Goal: Information Seeking & Learning: Learn about a topic

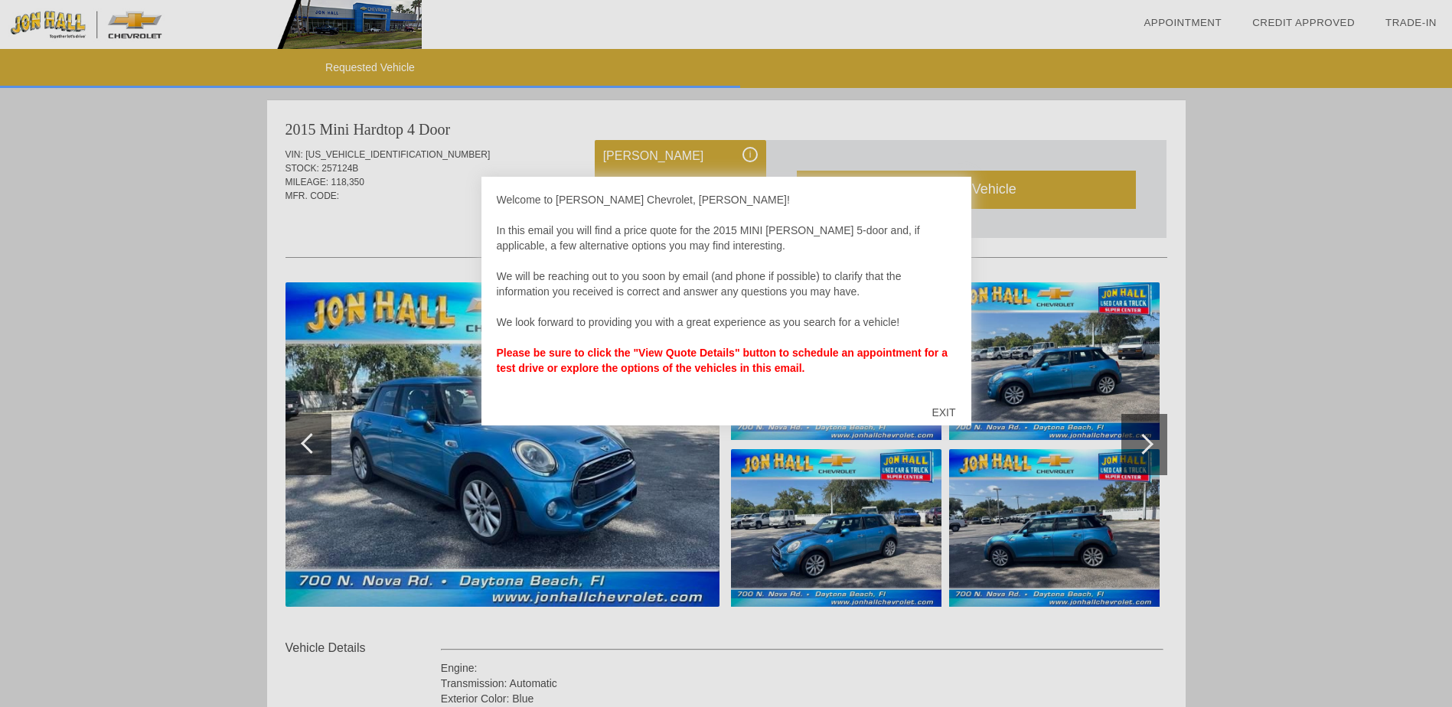
click at [935, 407] on div "EXIT" at bounding box center [943, 413] width 54 height 46
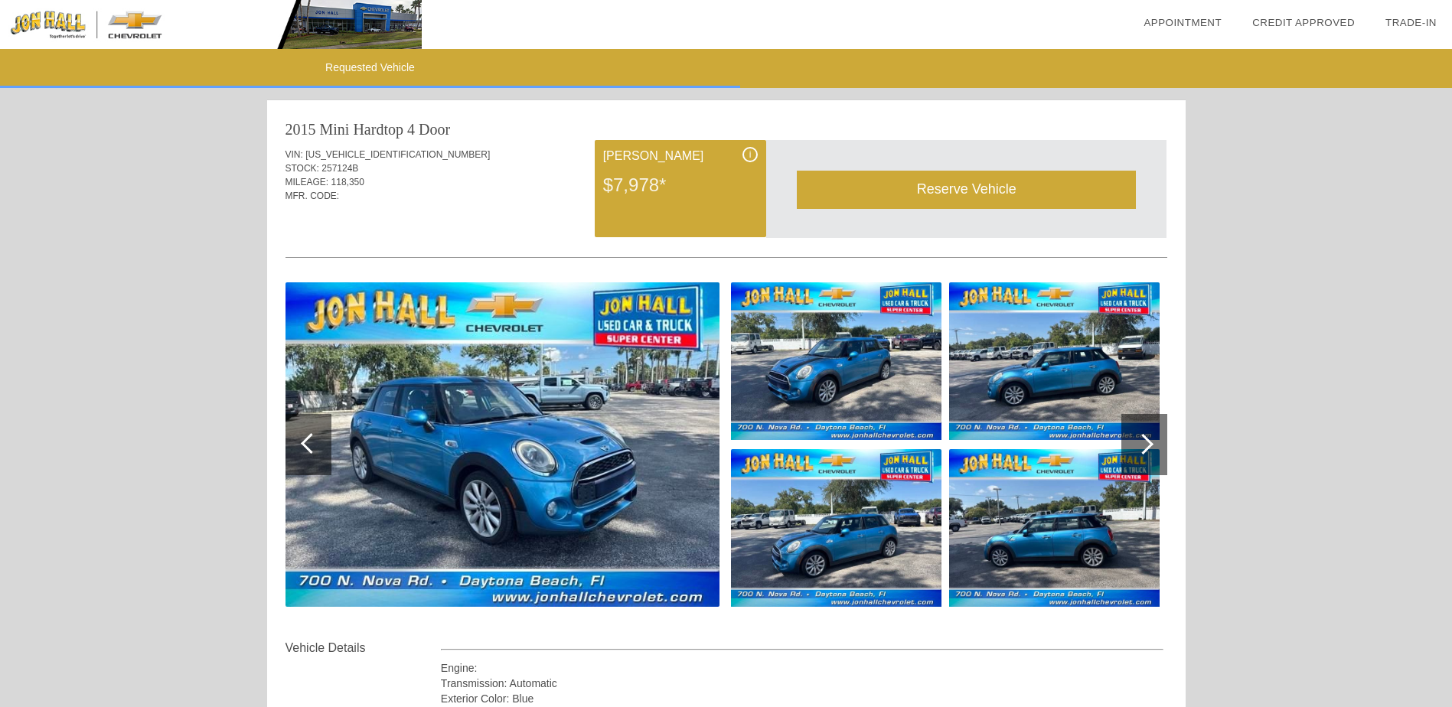
click at [1145, 458] on div at bounding box center [1144, 444] width 46 height 61
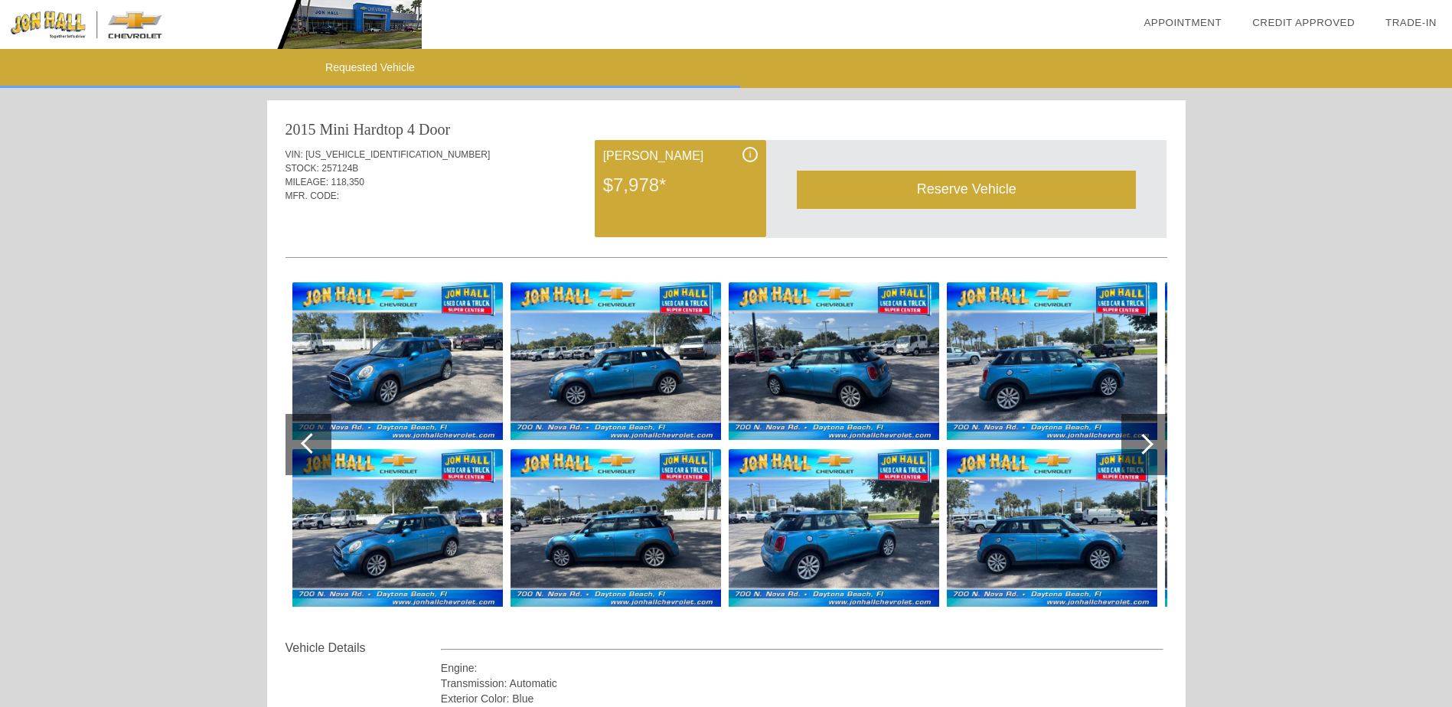
click at [1143, 449] on div at bounding box center [1143, 444] width 21 height 21
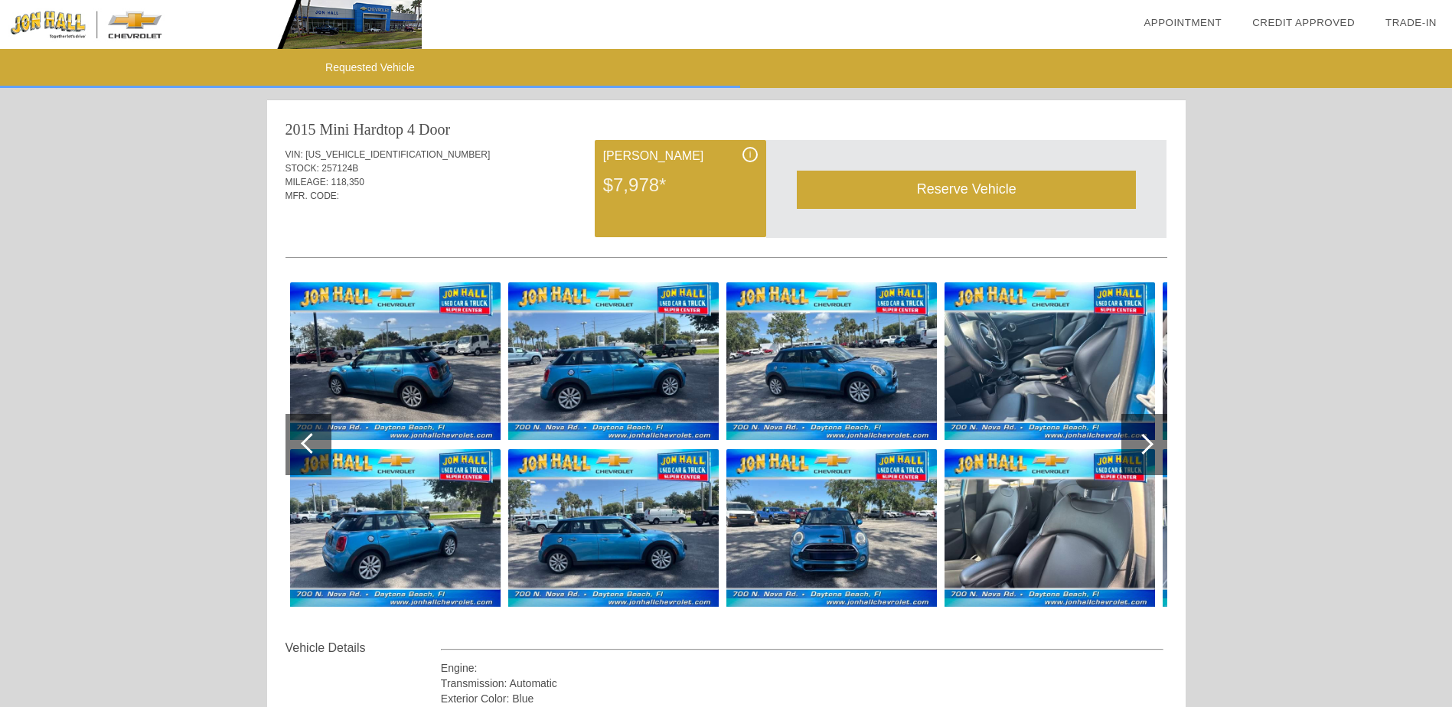
click at [1061, 500] on img at bounding box center [1049, 528] width 210 height 158
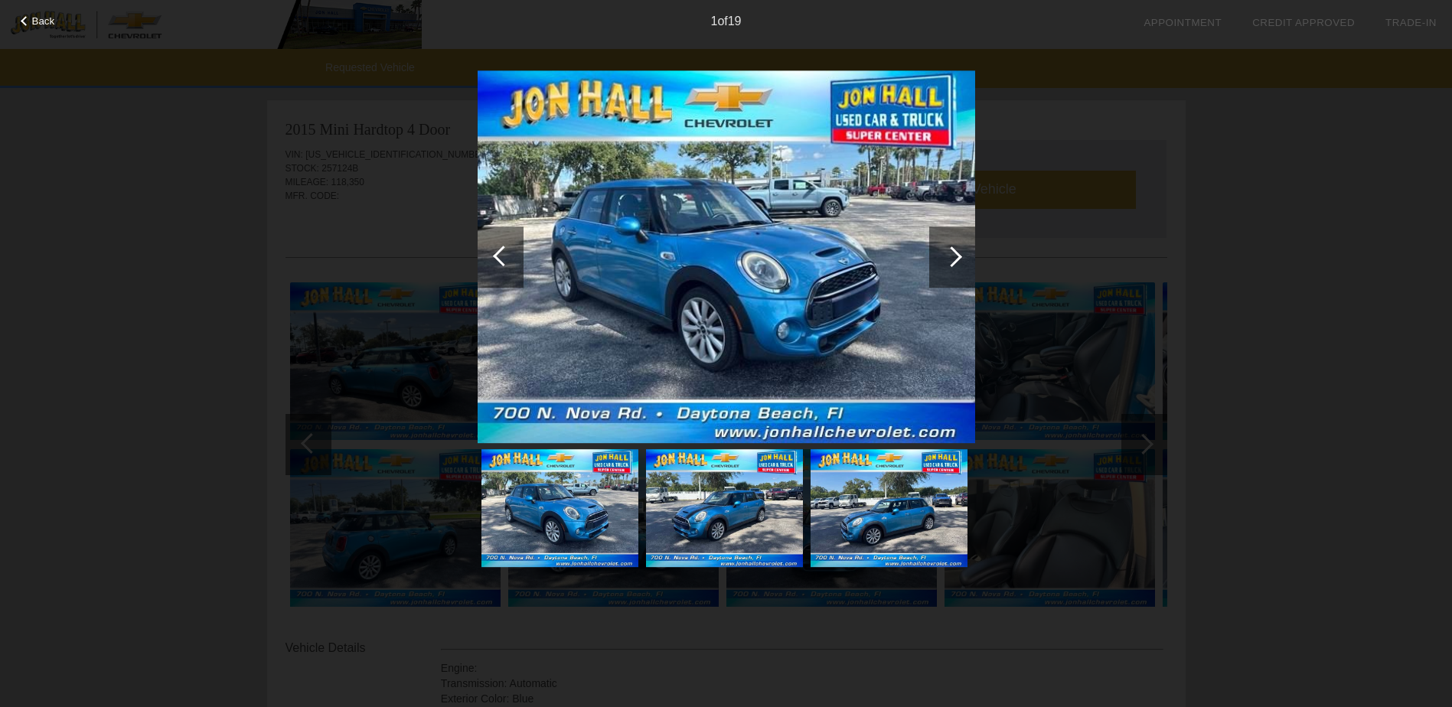
click at [950, 259] on div at bounding box center [951, 256] width 21 height 21
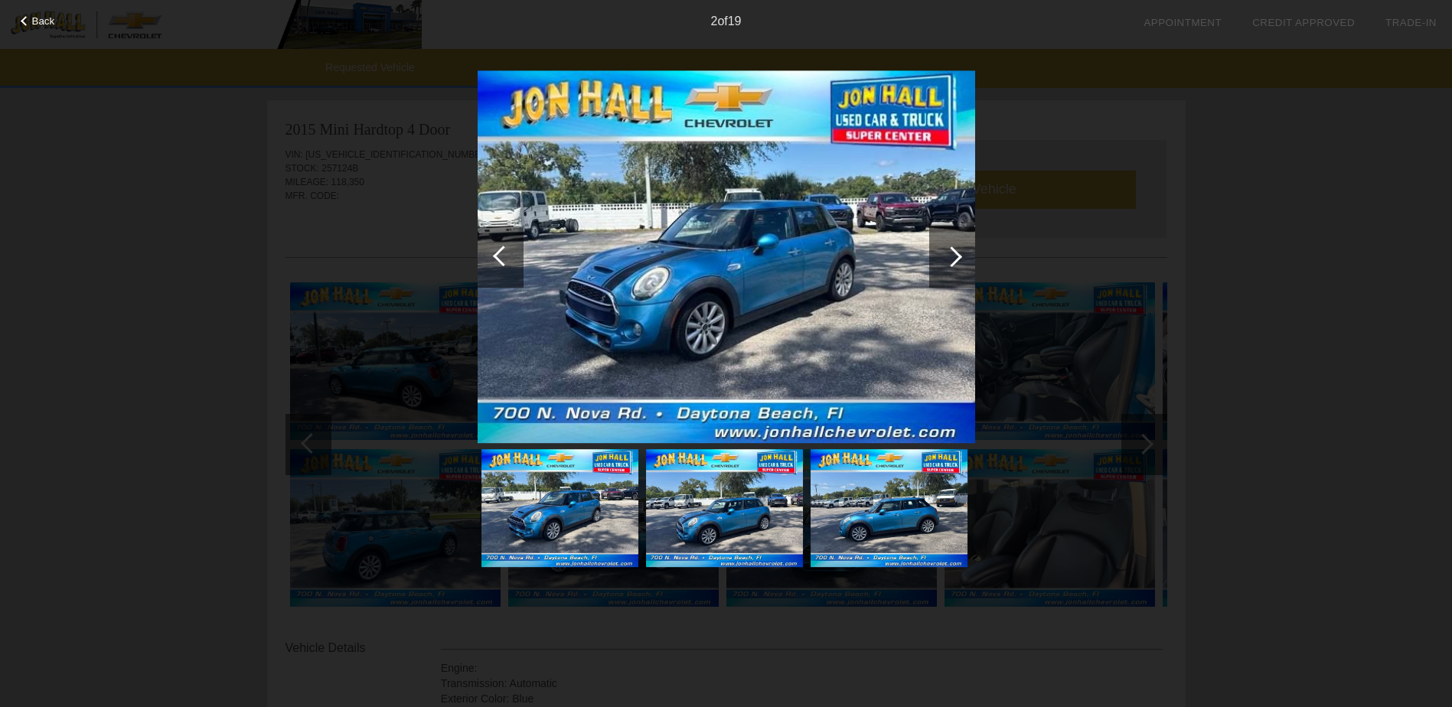
click at [948, 259] on div at bounding box center [951, 256] width 21 height 21
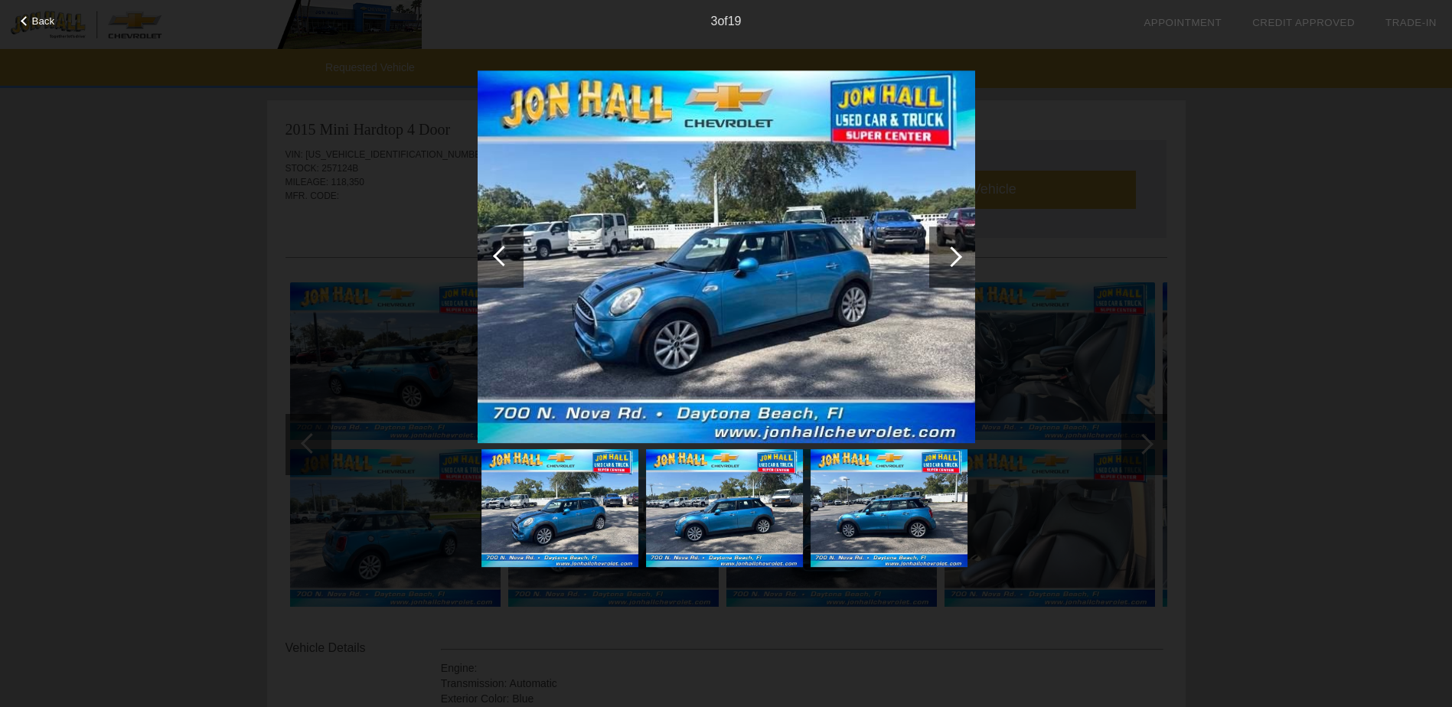
click at [948, 259] on div at bounding box center [951, 256] width 21 height 21
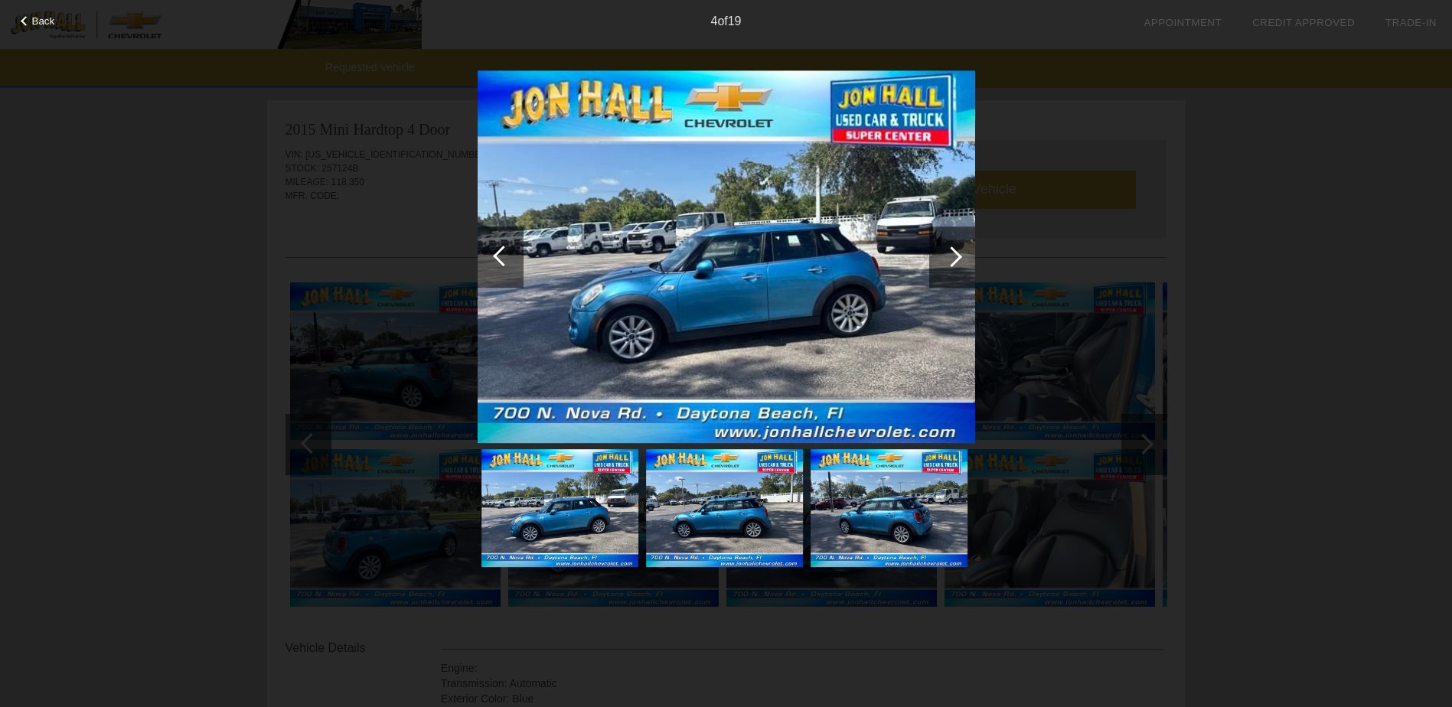
click at [948, 259] on div at bounding box center [951, 256] width 21 height 21
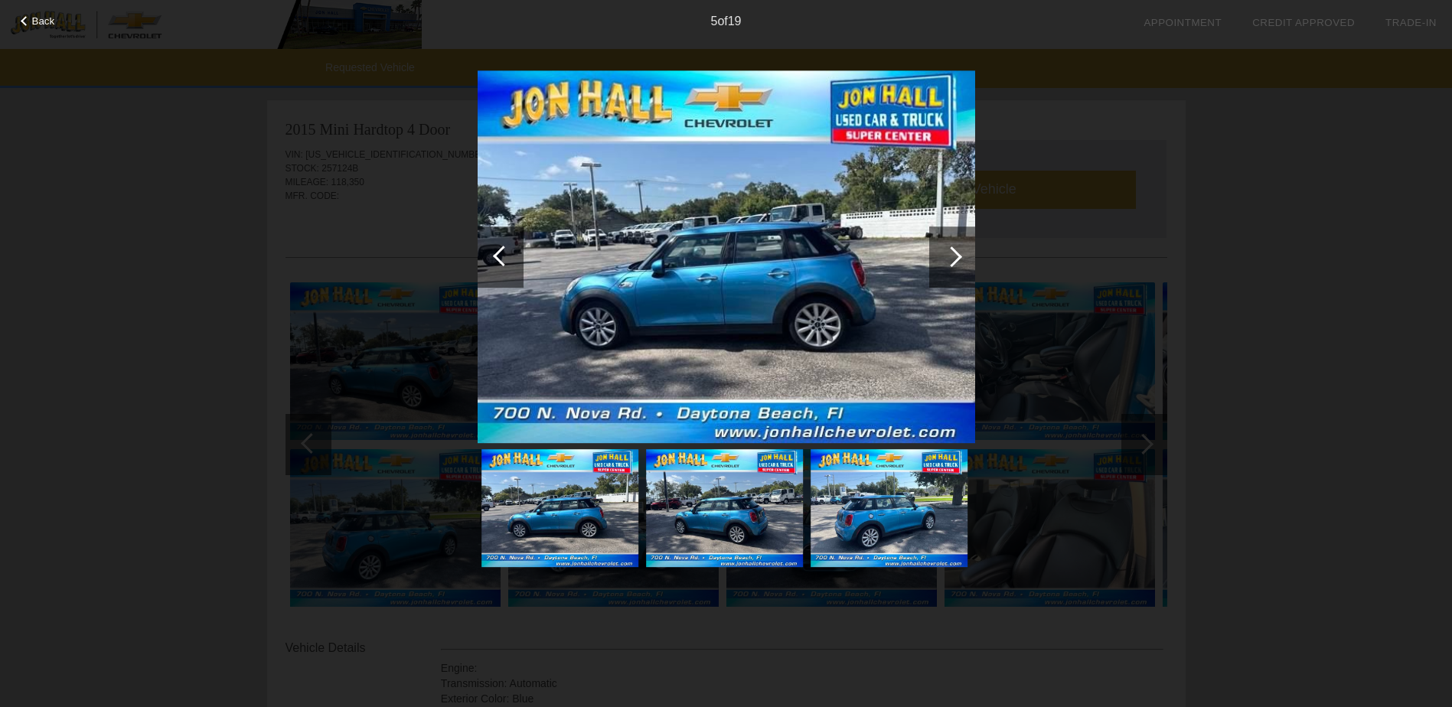
click at [948, 259] on div at bounding box center [951, 256] width 21 height 21
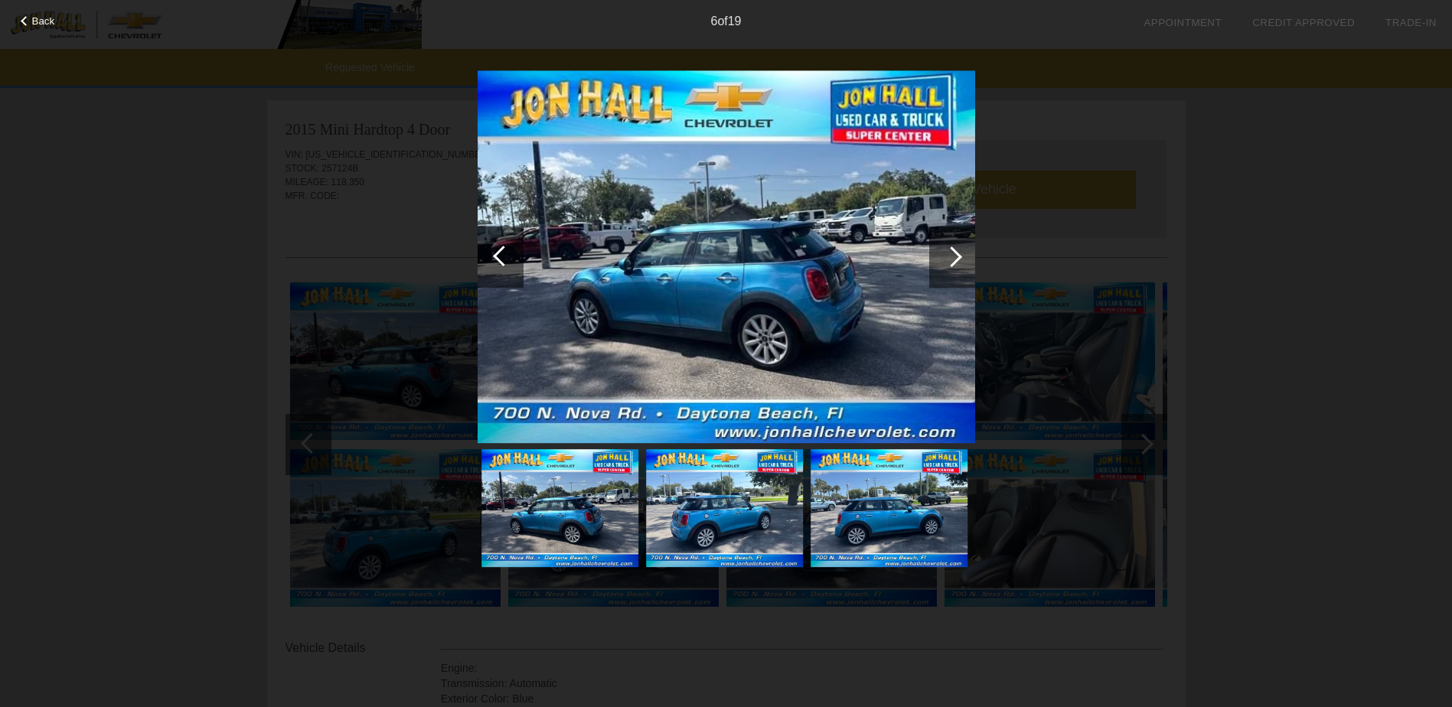
click at [948, 259] on div at bounding box center [951, 256] width 21 height 21
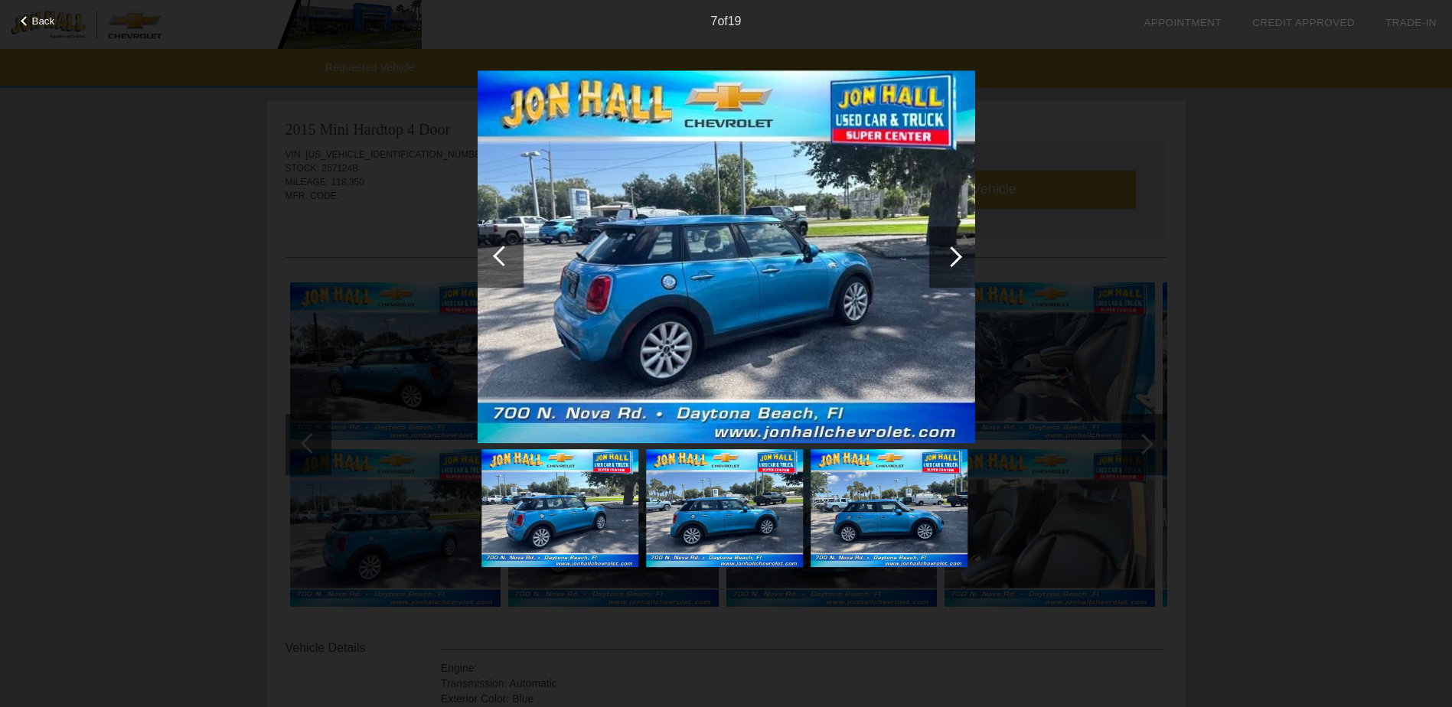
click at [948, 259] on div at bounding box center [951, 256] width 21 height 21
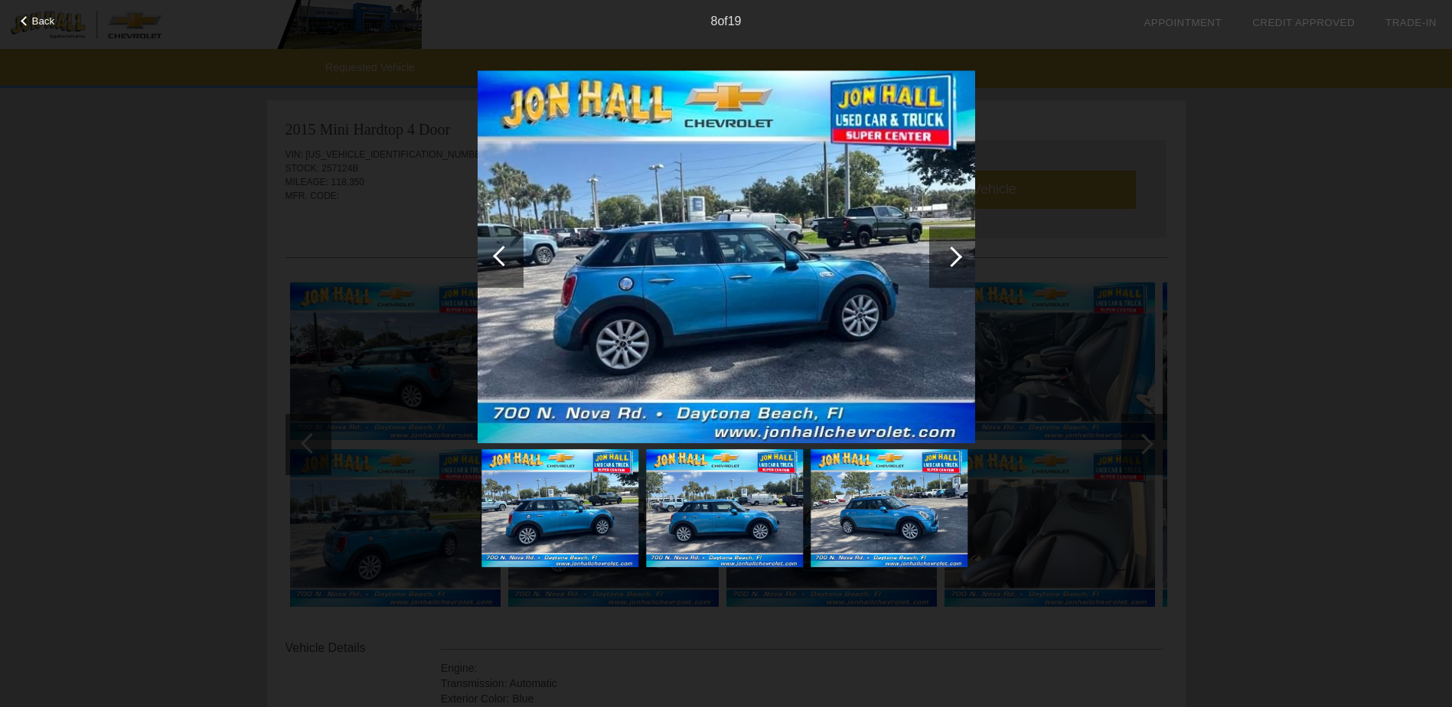
click at [948, 259] on div at bounding box center [951, 256] width 21 height 21
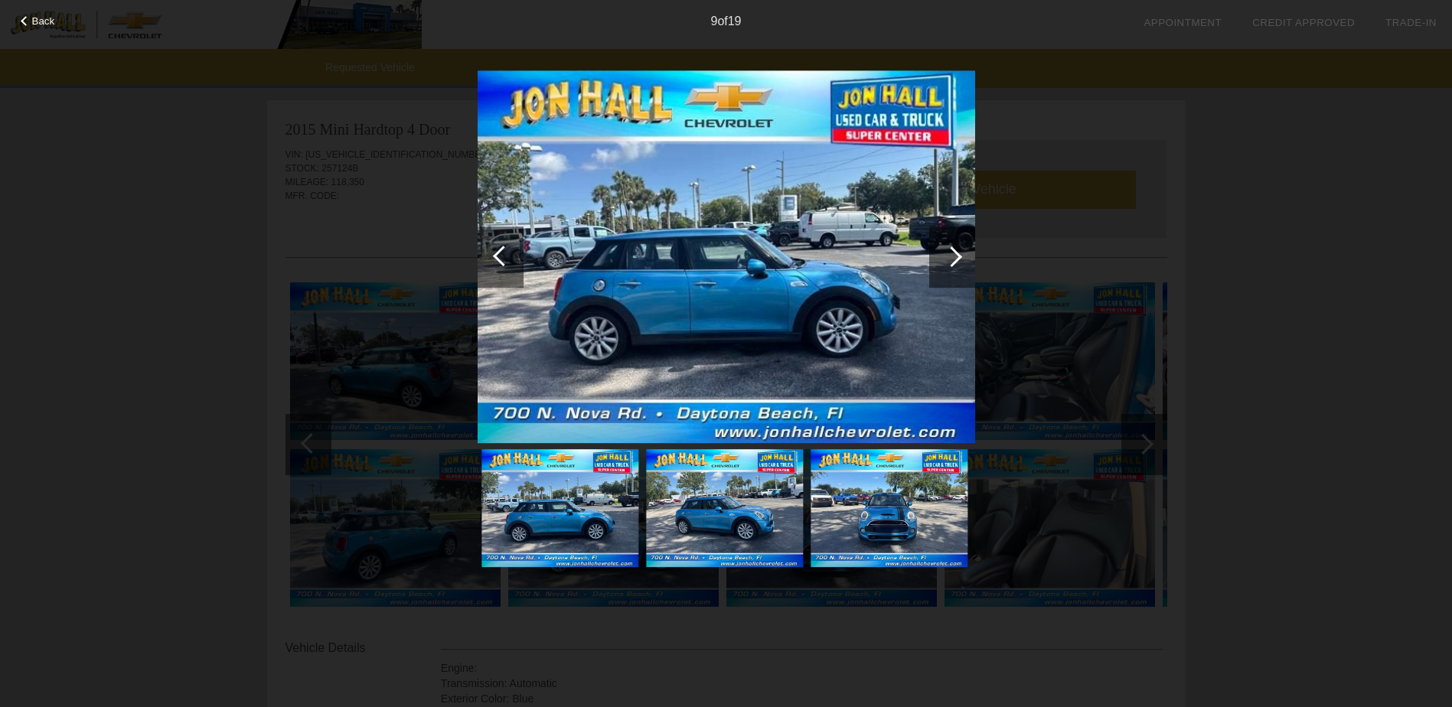
click at [948, 259] on div at bounding box center [951, 256] width 21 height 21
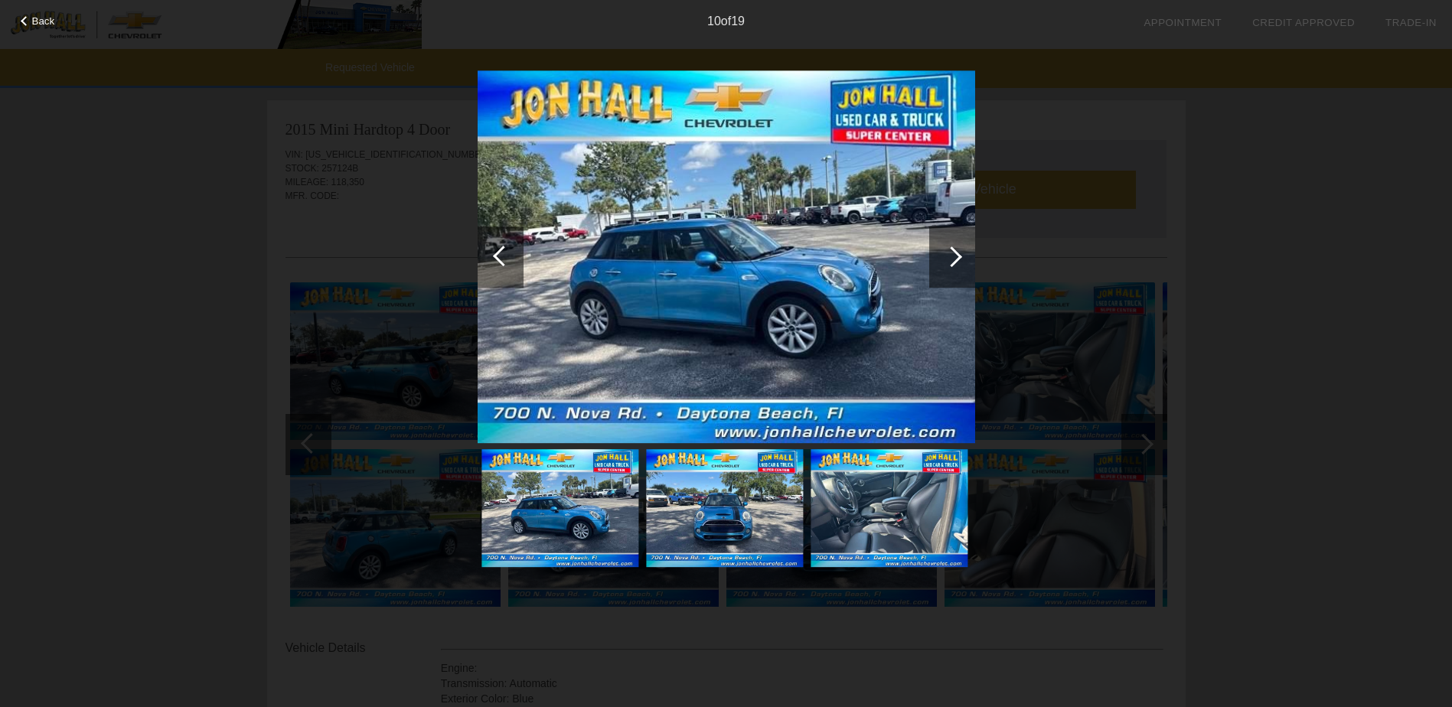
click at [948, 259] on div at bounding box center [951, 256] width 21 height 21
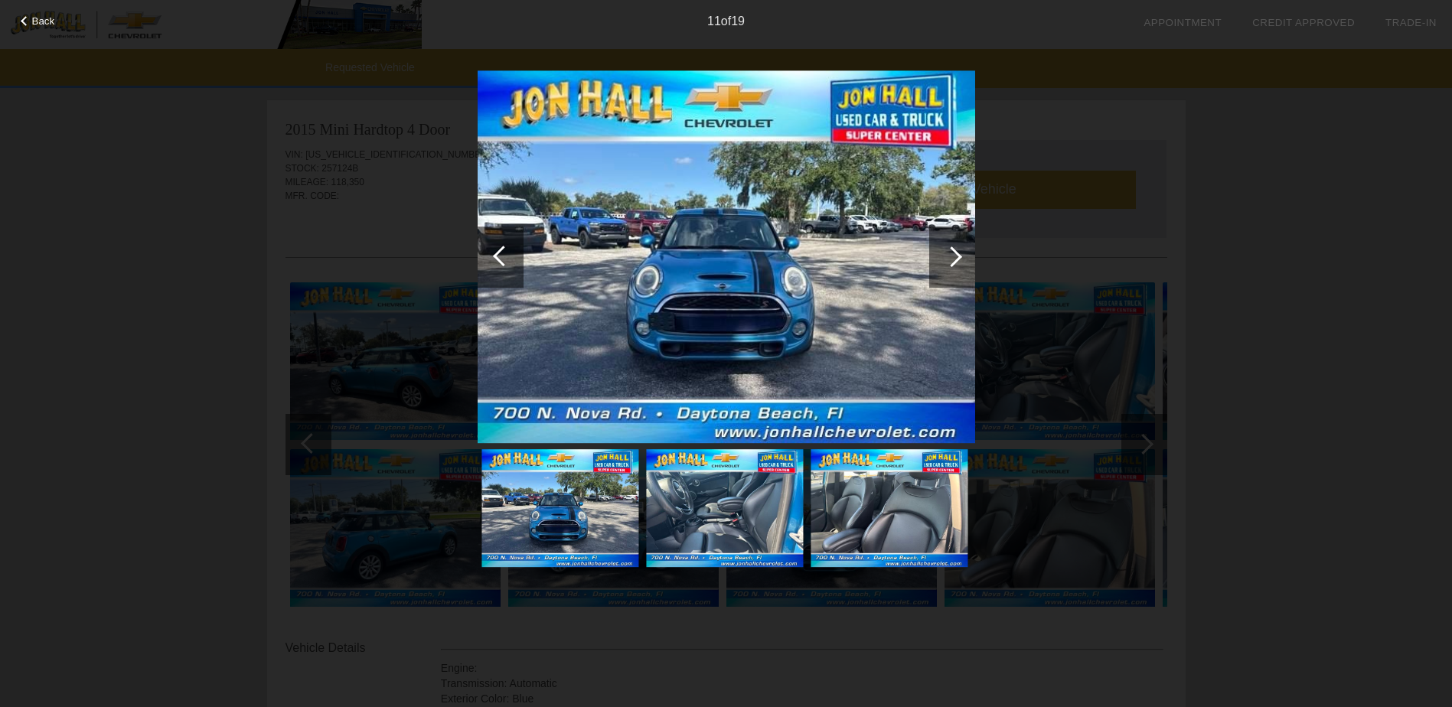
click at [948, 259] on div at bounding box center [951, 256] width 21 height 21
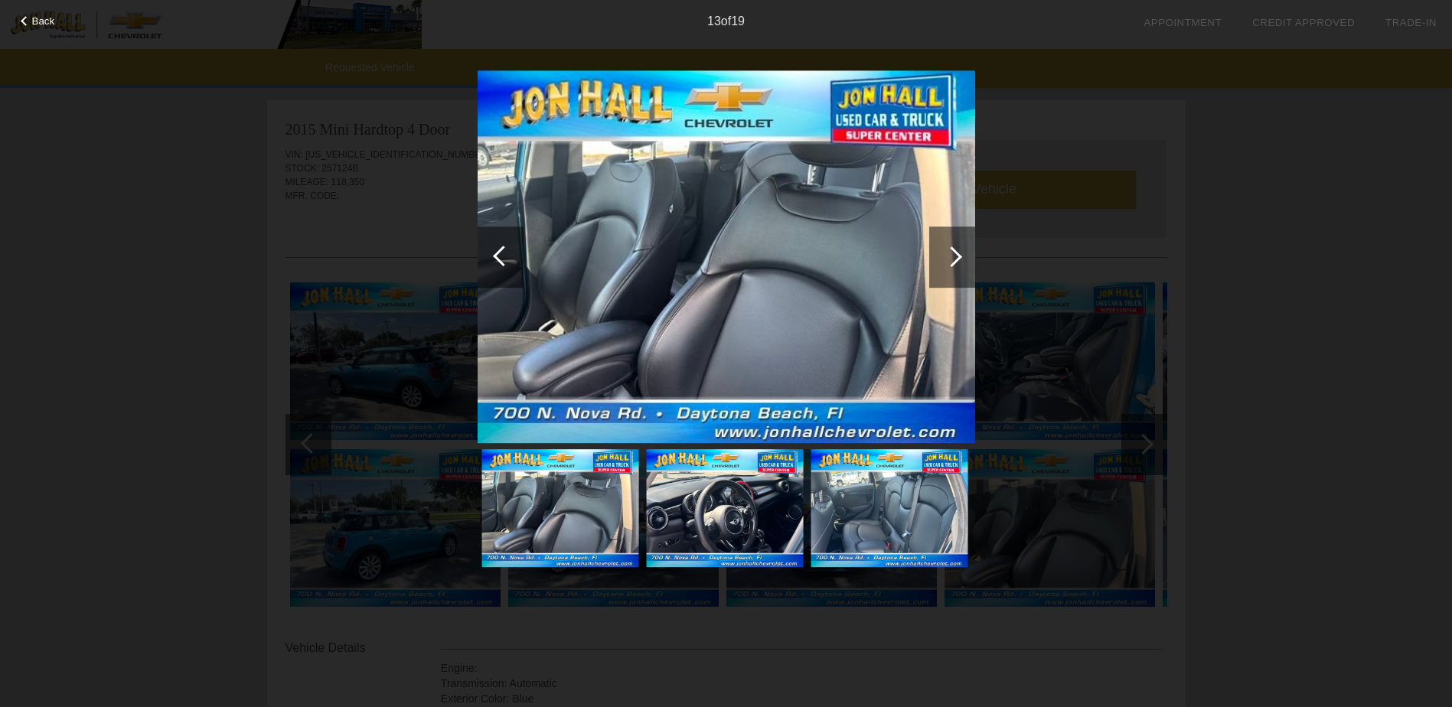
click at [948, 259] on div at bounding box center [951, 256] width 21 height 21
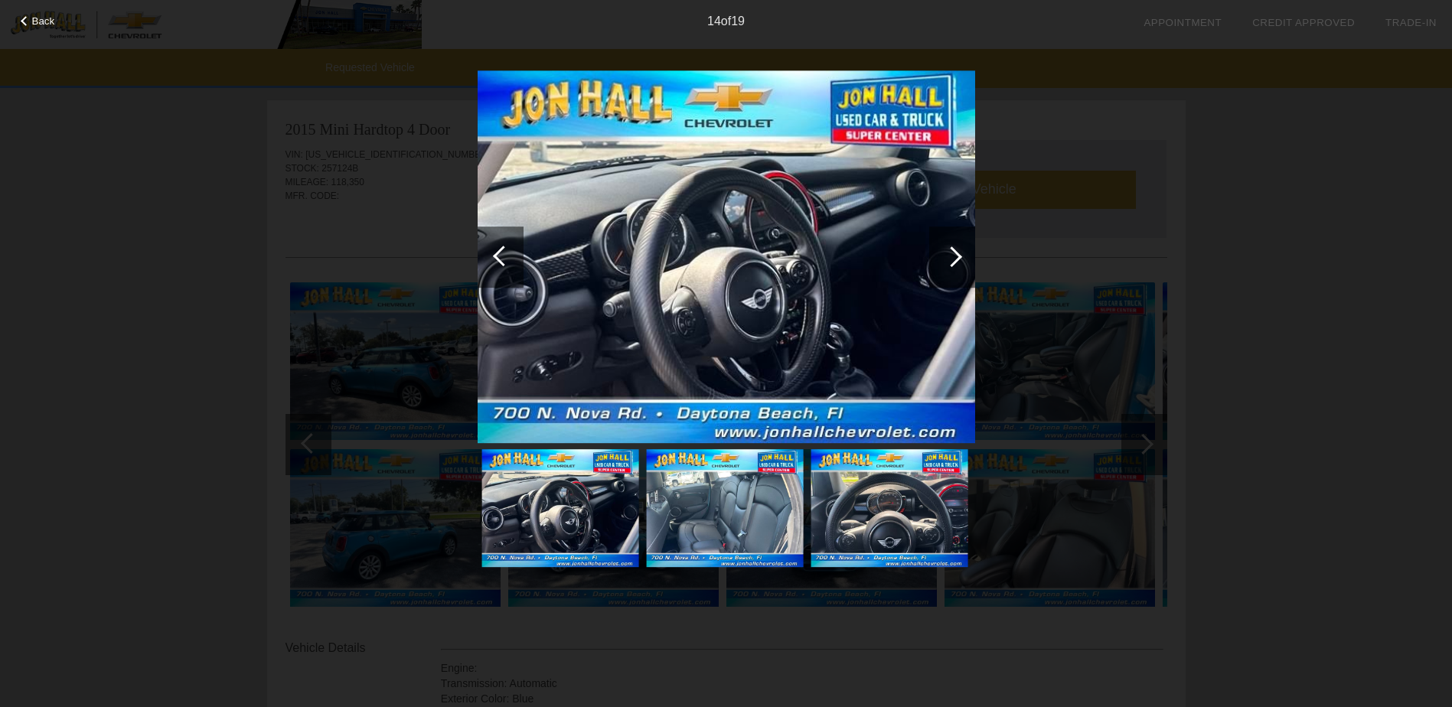
click at [948, 259] on div at bounding box center [951, 256] width 21 height 21
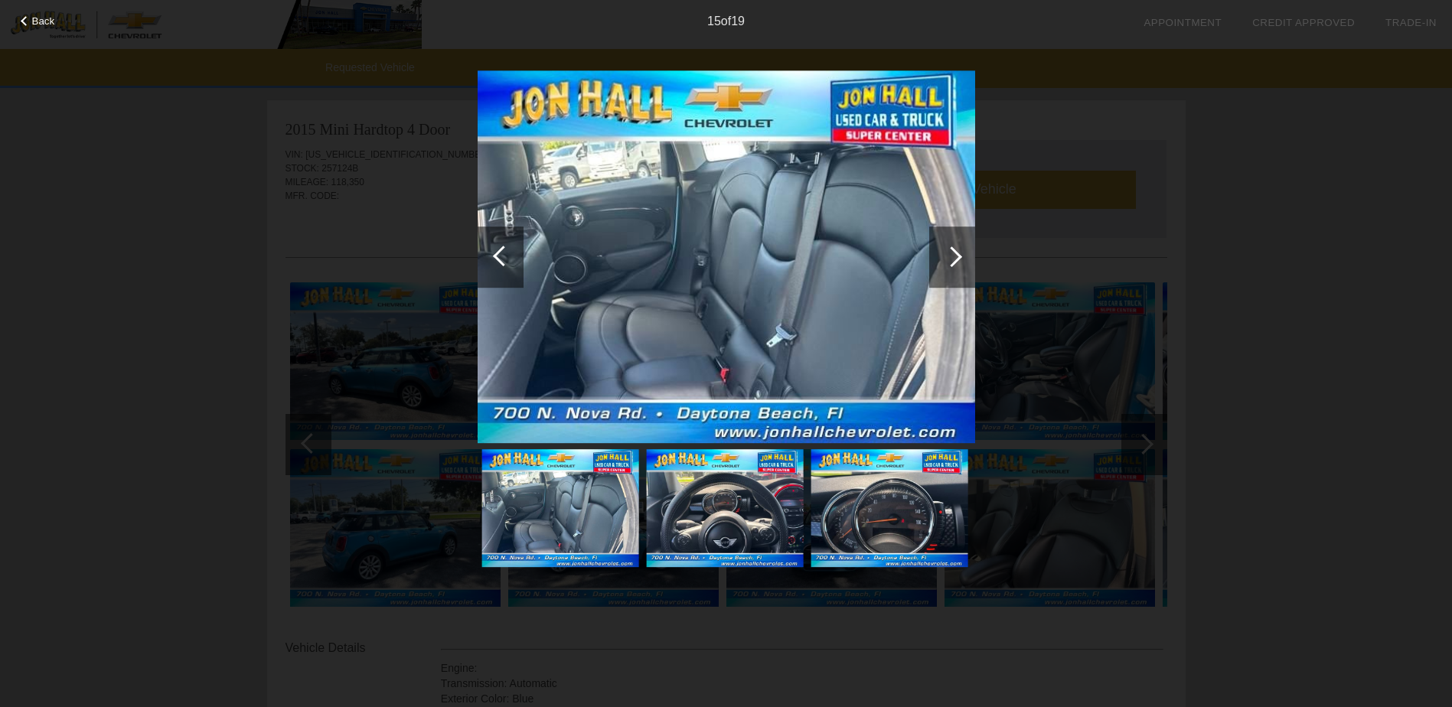
click at [948, 259] on div at bounding box center [951, 256] width 21 height 21
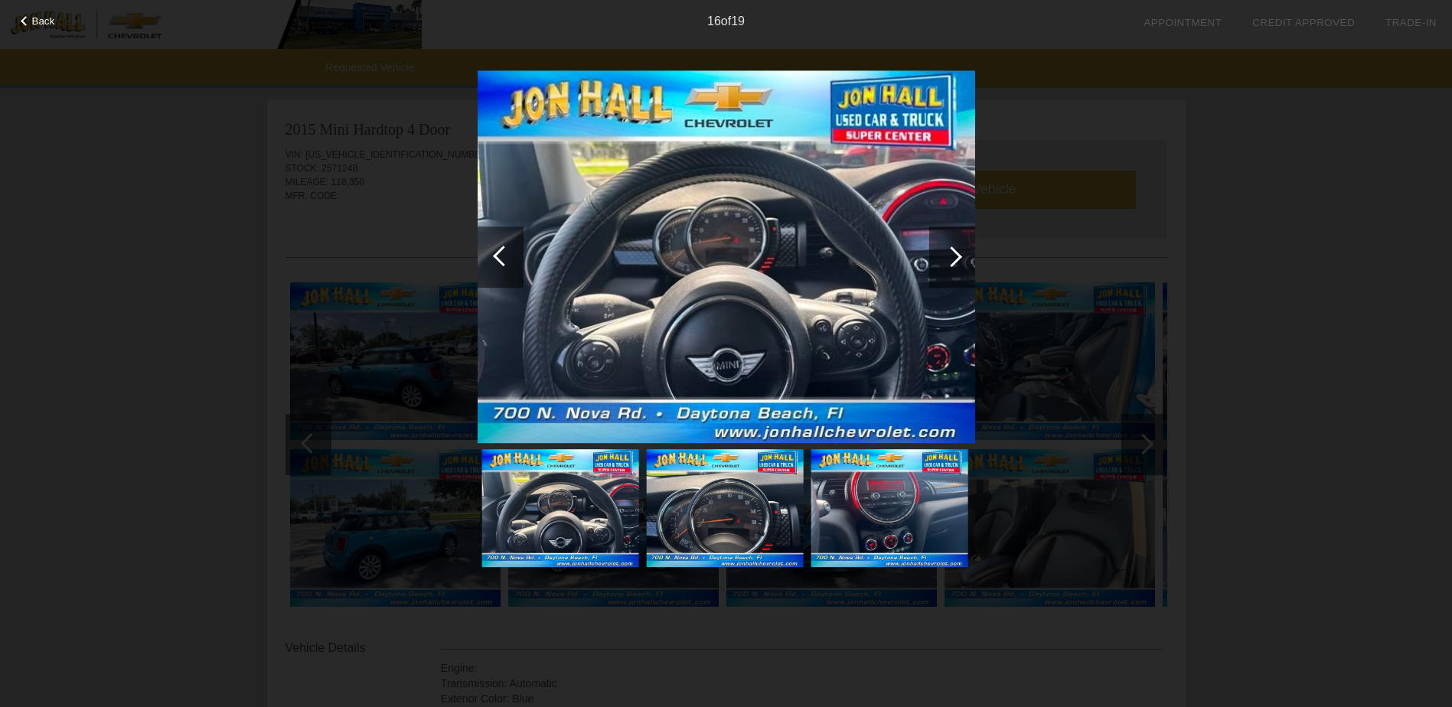
click at [950, 260] on div at bounding box center [951, 256] width 21 height 21
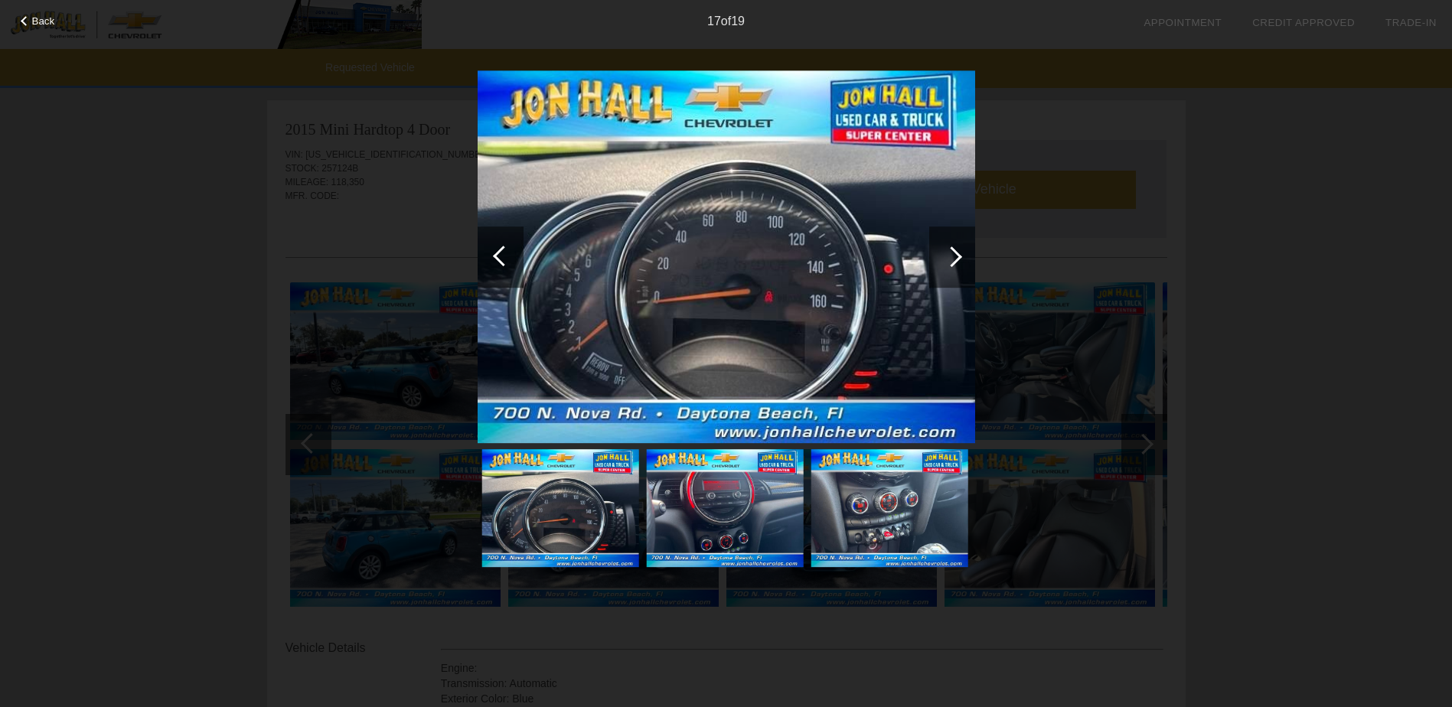
click at [950, 260] on div at bounding box center [951, 256] width 21 height 21
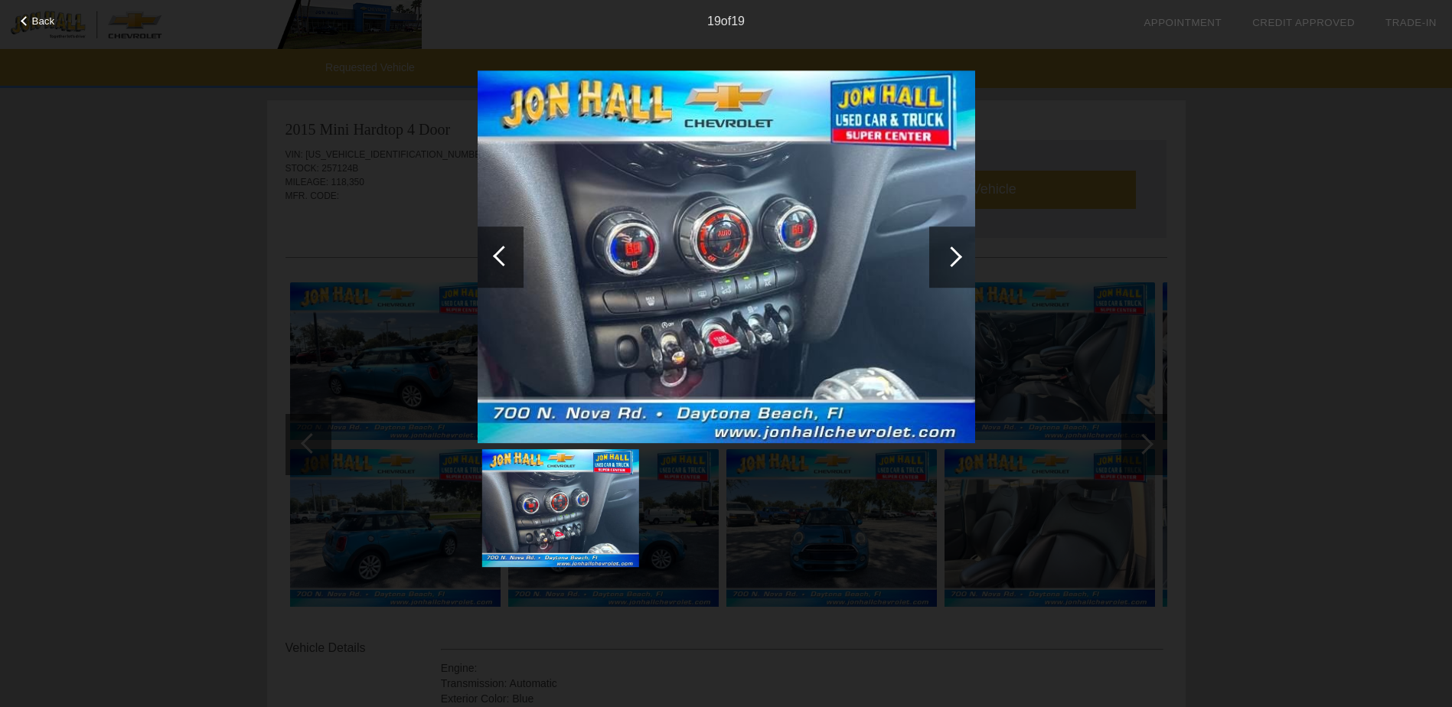
click at [950, 260] on div at bounding box center [951, 256] width 21 height 21
click at [502, 254] on div at bounding box center [503, 256] width 21 height 21
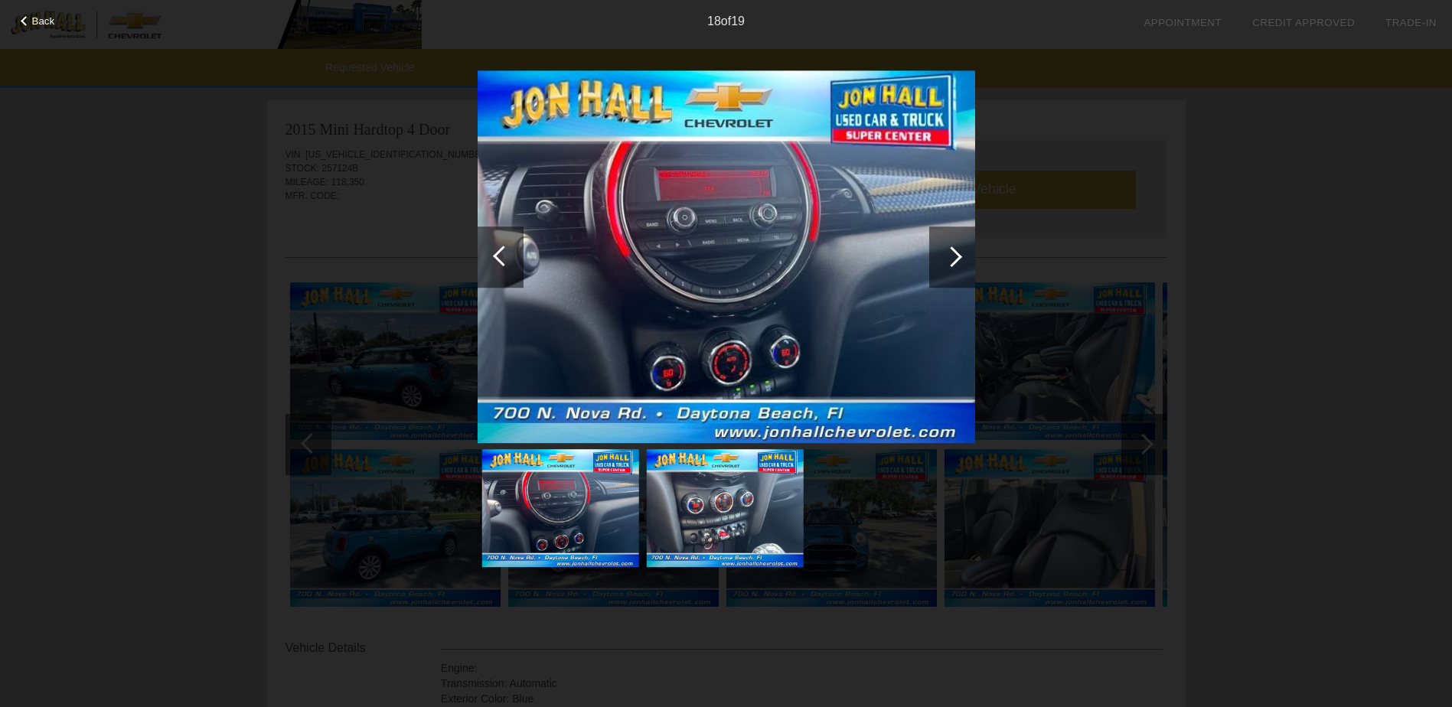
click at [500, 252] on div at bounding box center [503, 256] width 21 height 21
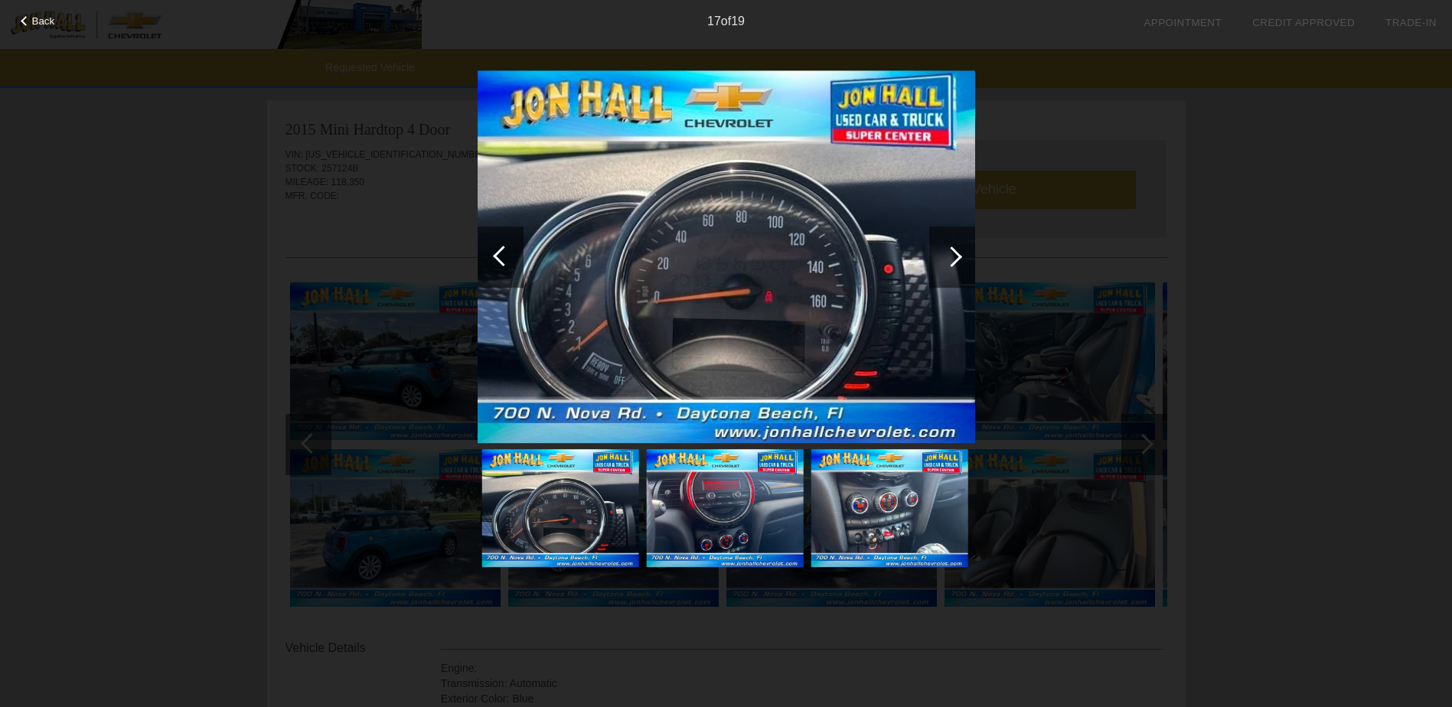
click at [40, 20] on span "Back" at bounding box center [43, 20] width 23 height 11
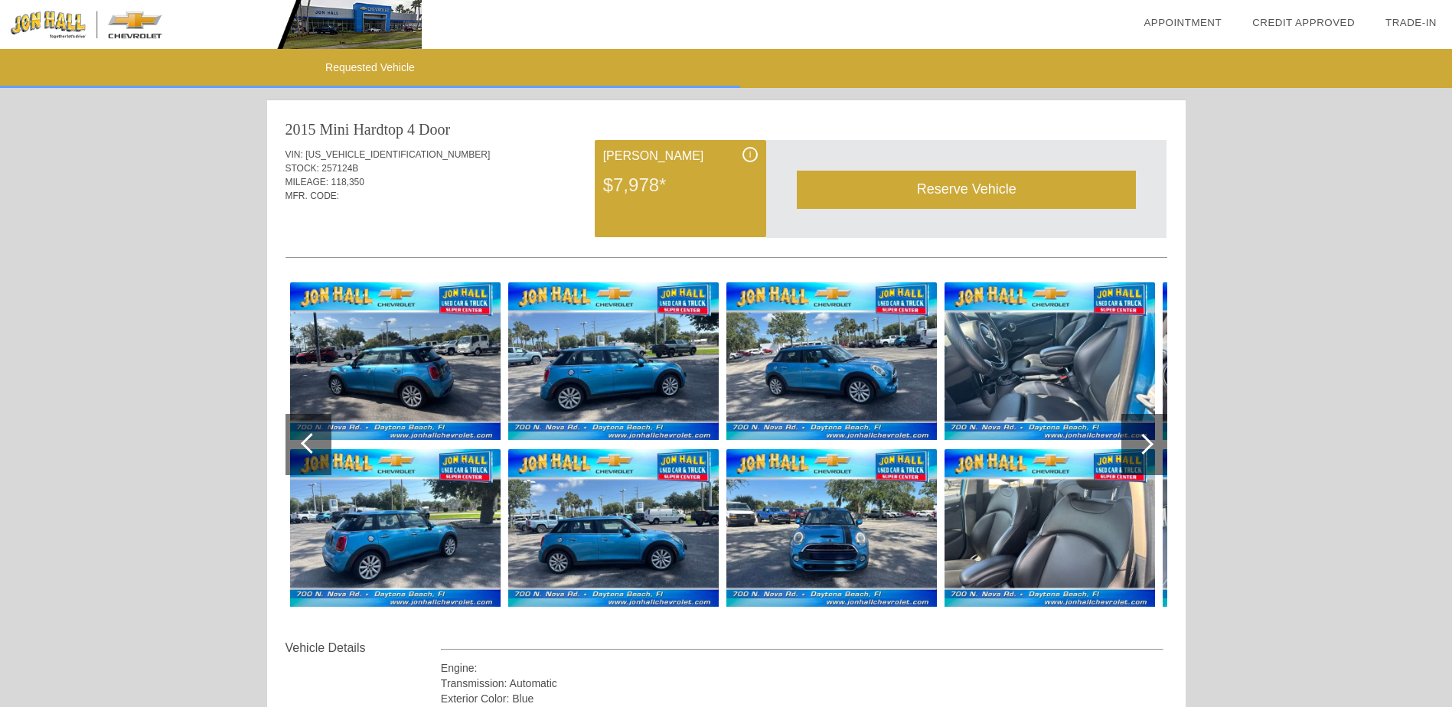
click at [745, 155] on div "i" at bounding box center [749, 154] width 15 height 15
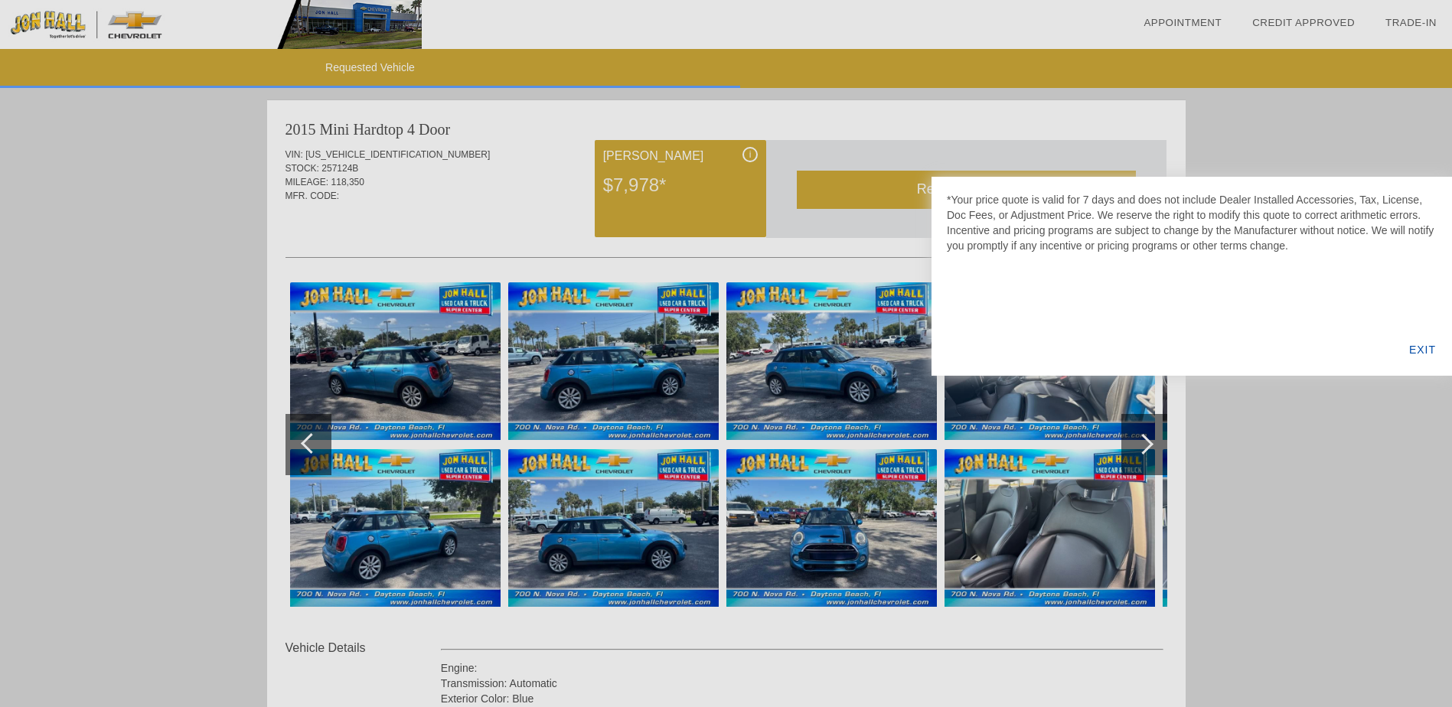
click at [1427, 348] on div "EXIT" at bounding box center [1422, 350] width 59 height 52
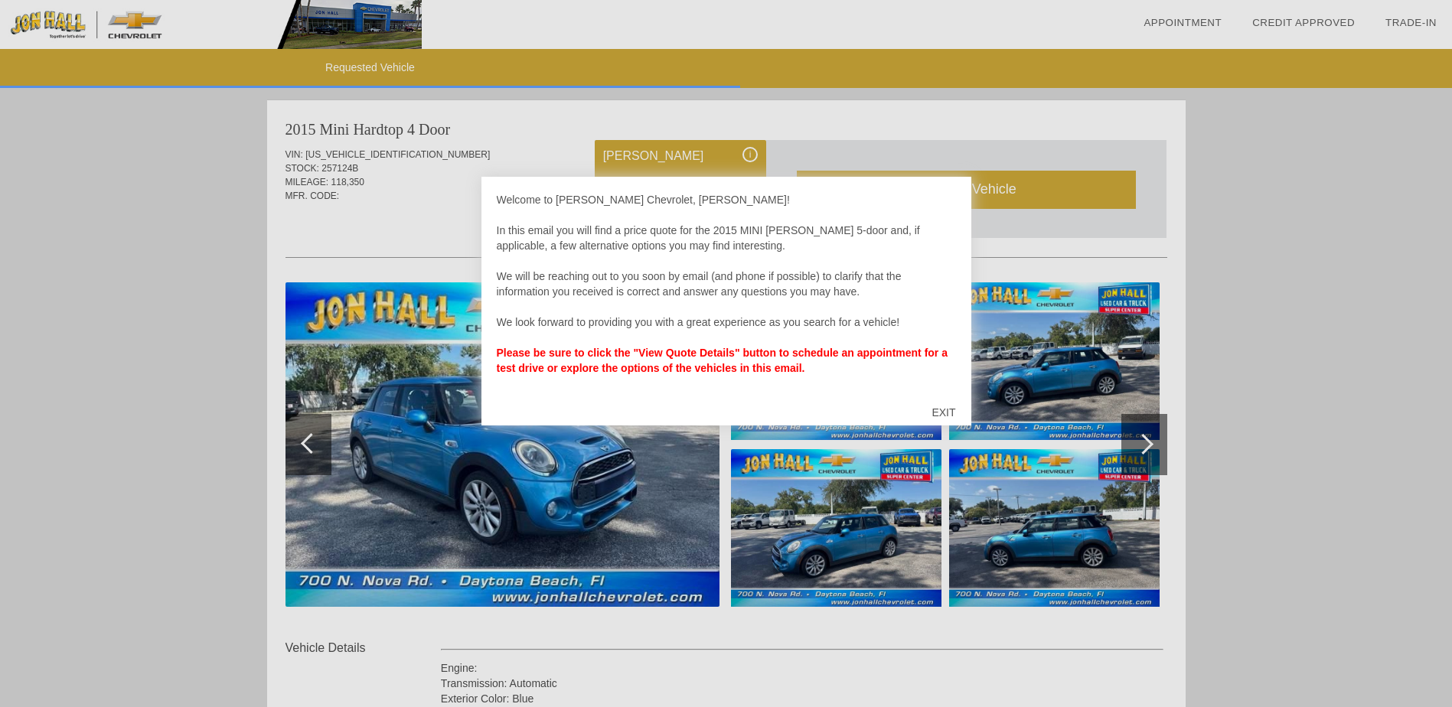
click at [940, 409] on div "EXIT" at bounding box center [943, 413] width 54 height 46
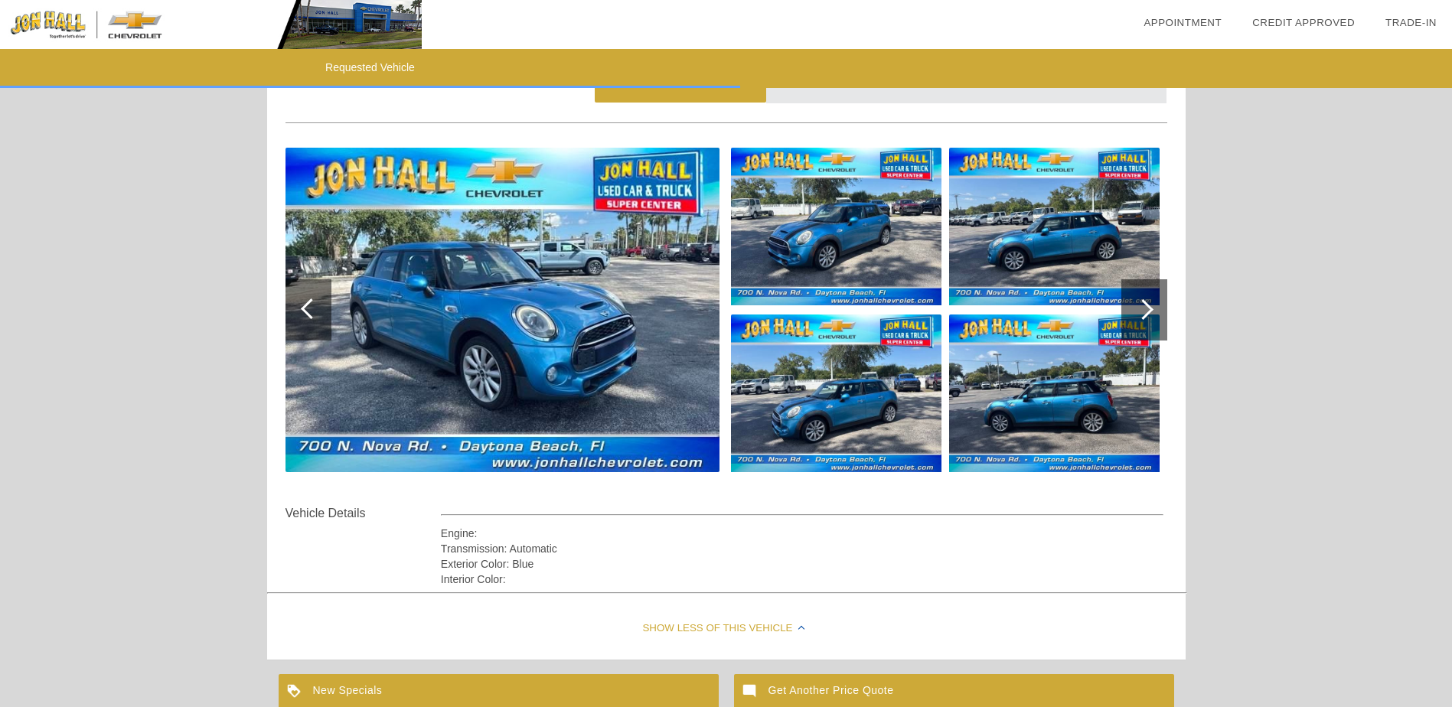
scroll to position [306, 0]
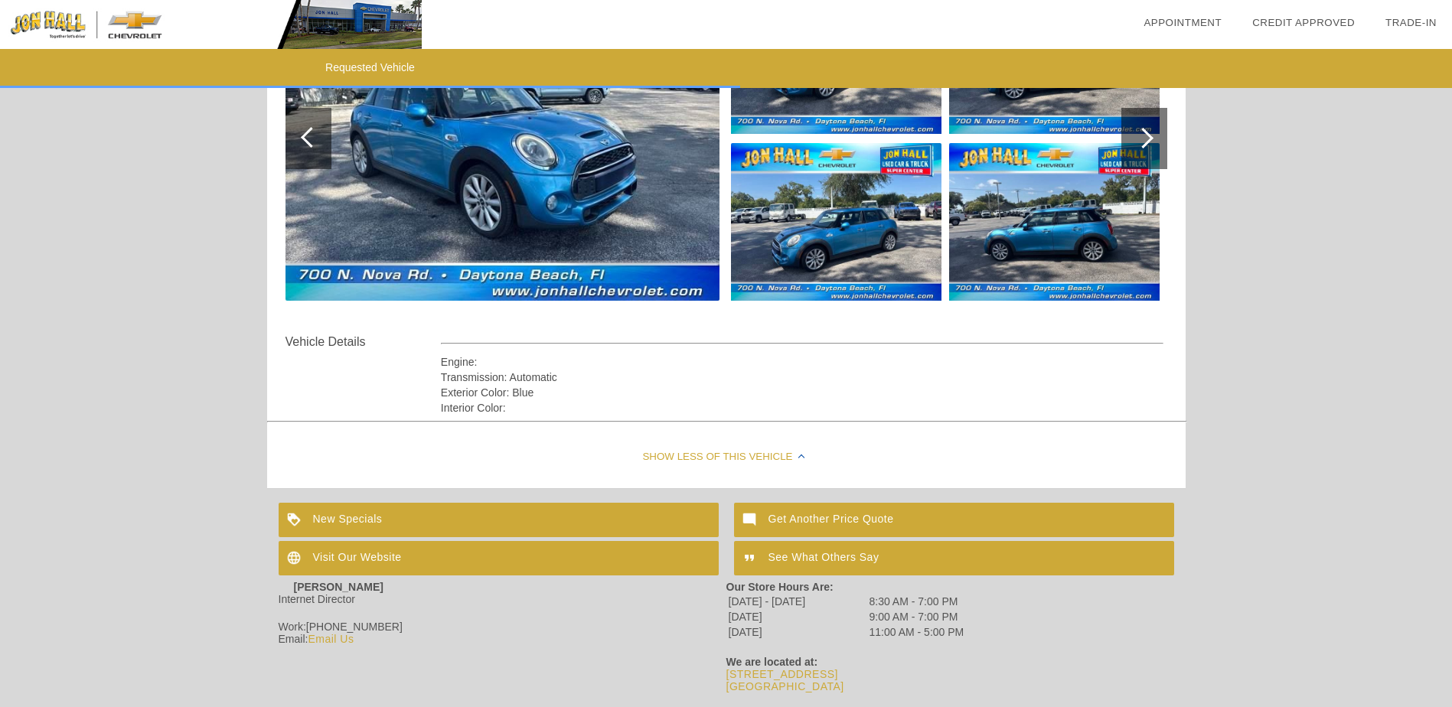
click at [708, 455] on div "Show Less of this Vehicle" at bounding box center [726, 457] width 918 height 61
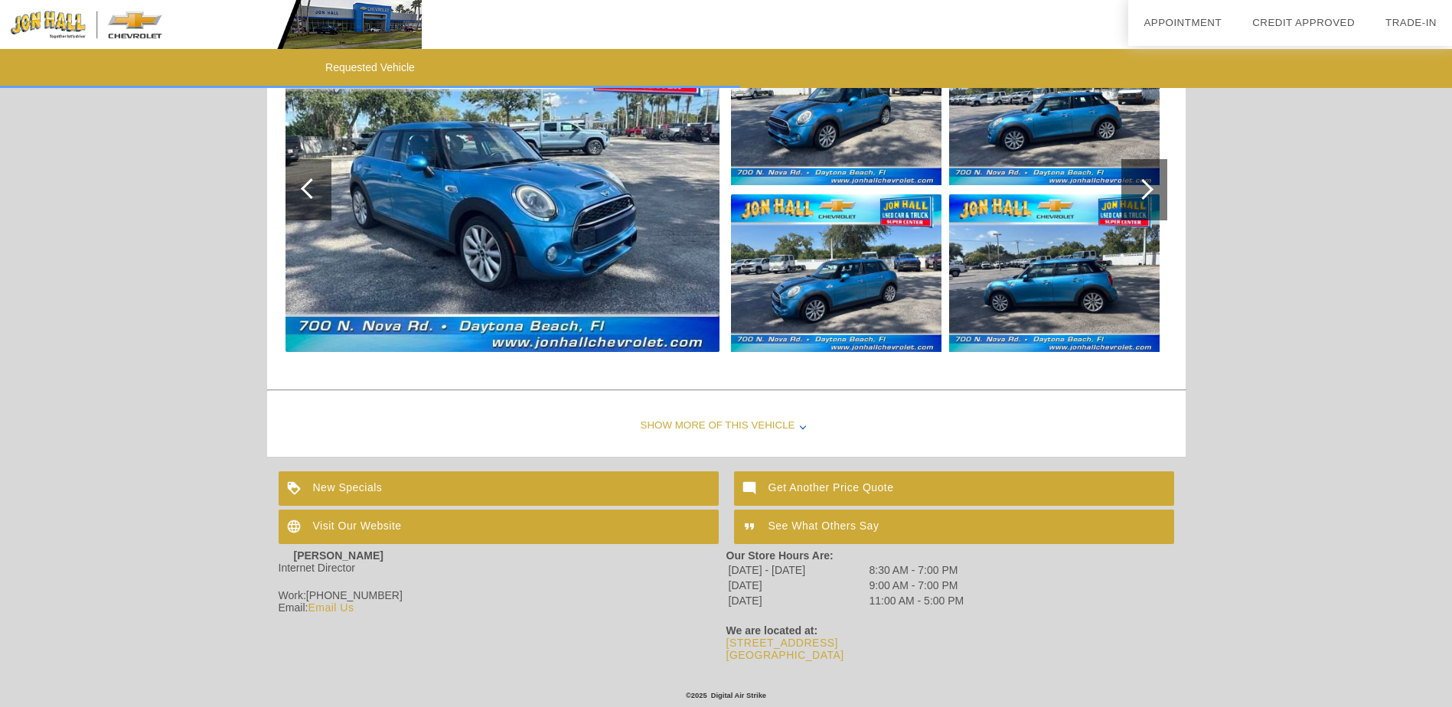
click at [708, 419] on div "Show More of this Vehicle" at bounding box center [726, 426] width 918 height 61
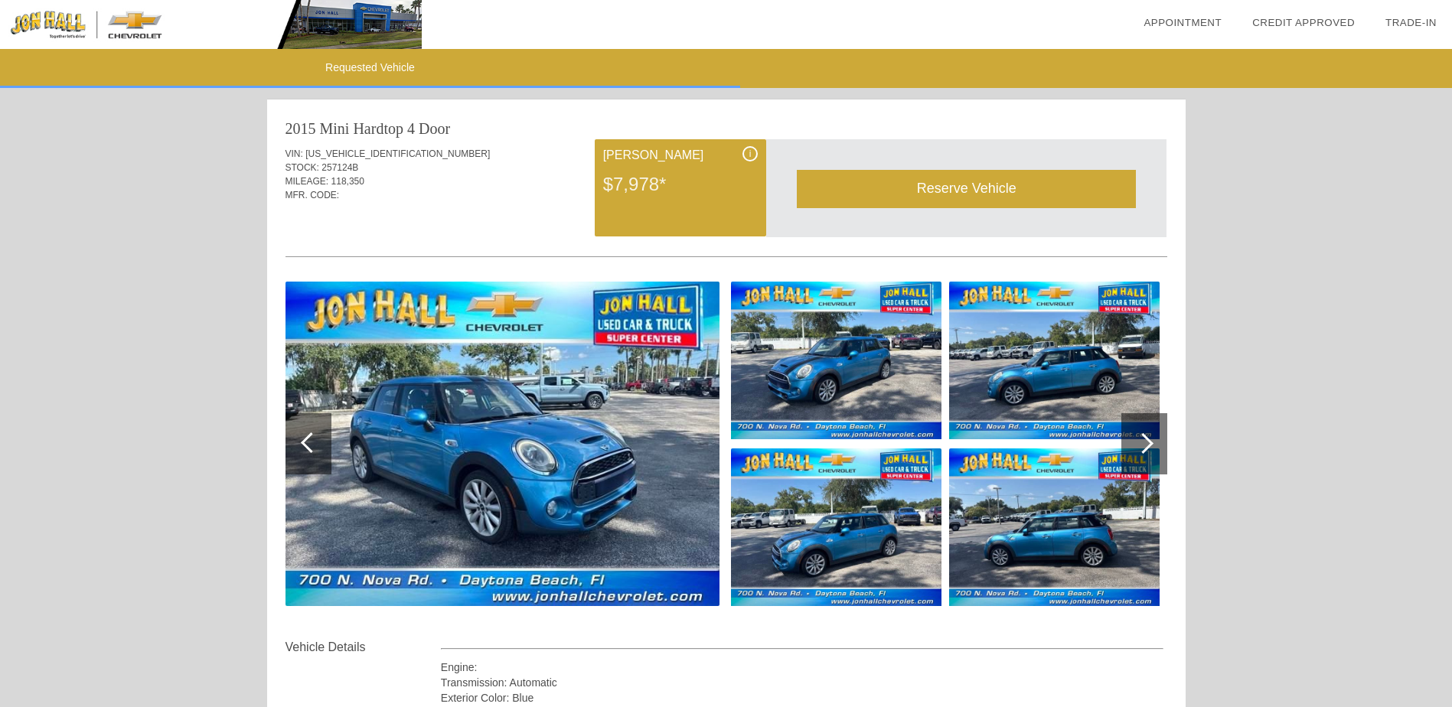
scroll to position [0, 0]
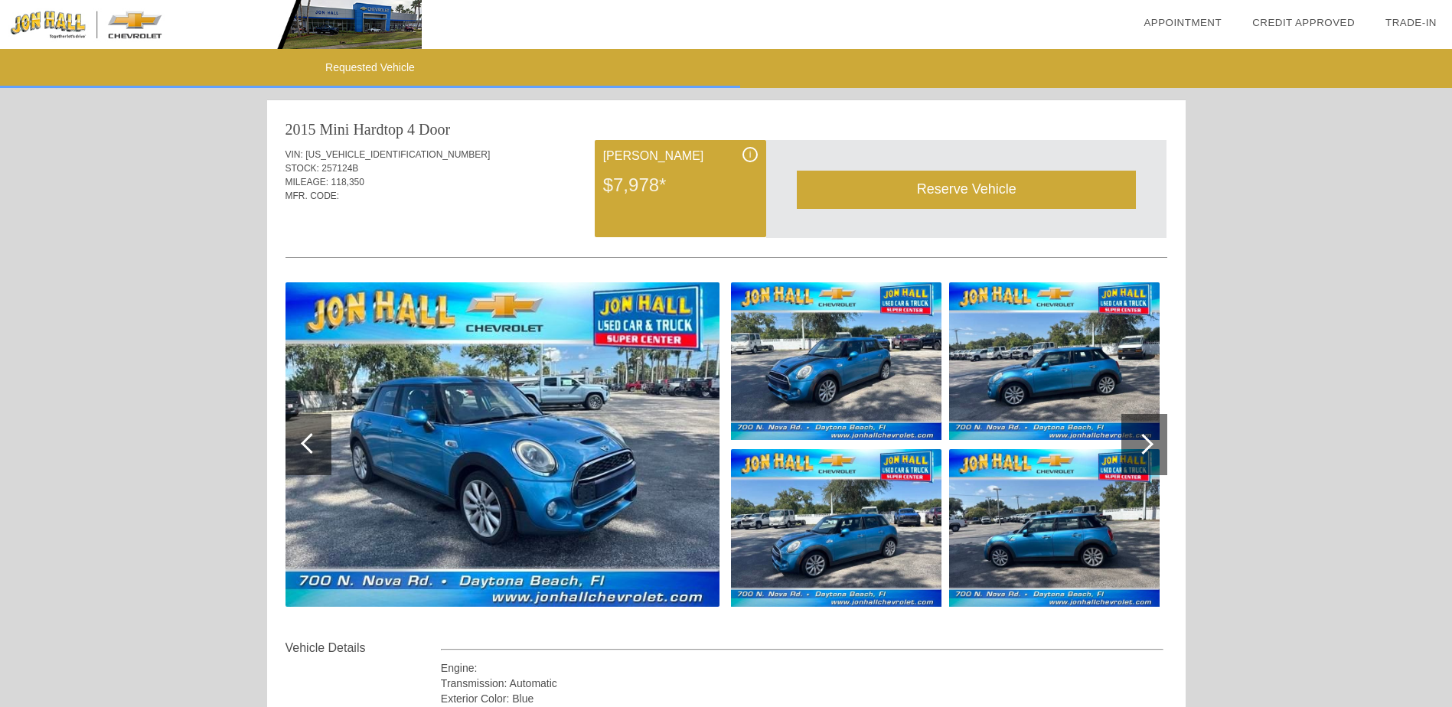
click at [665, 194] on div "$7,978*" at bounding box center [680, 185] width 155 height 40
click at [751, 153] on span "i" at bounding box center [750, 154] width 2 height 11
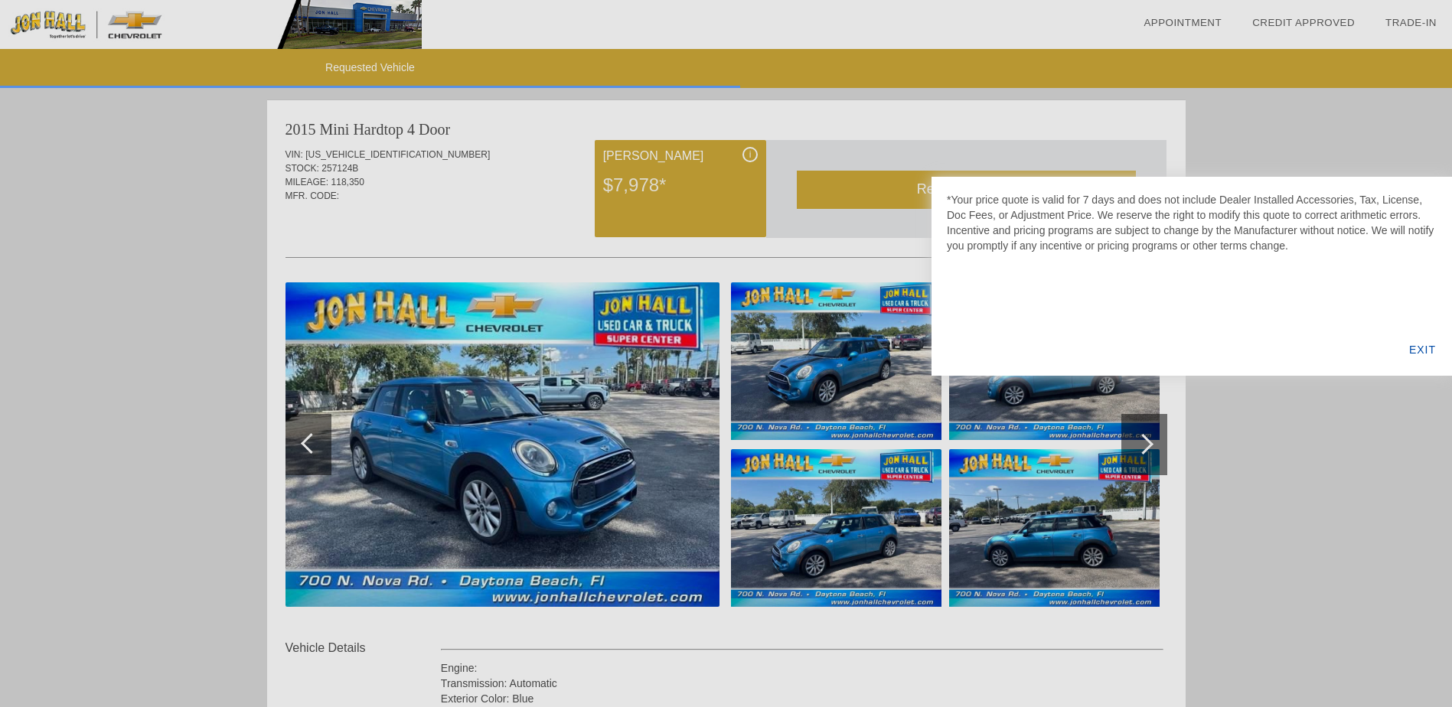
click at [751, 153] on div at bounding box center [726, 353] width 1452 height 707
click at [1421, 347] on div "EXIT" at bounding box center [1422, 350] width 59 height 52
